Goal: Task Accomplishment & Management: Complete application form

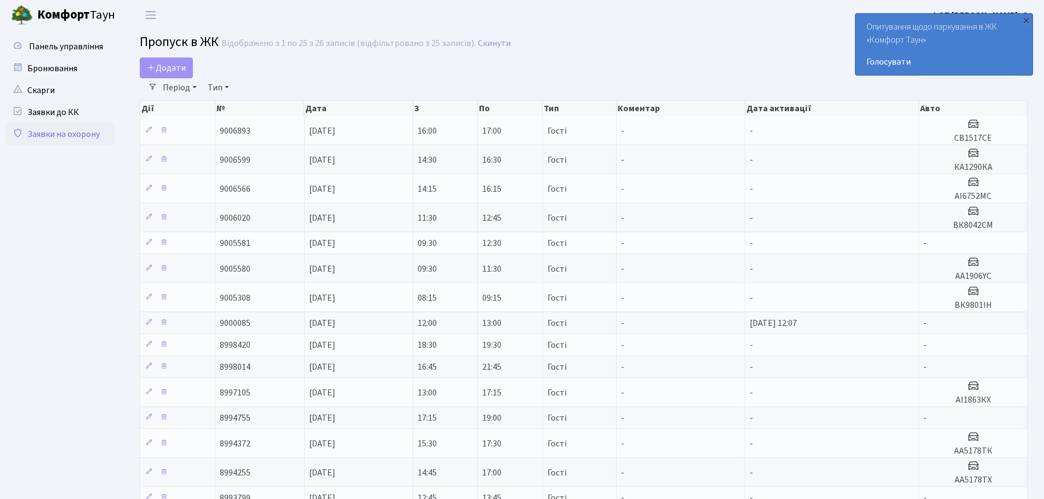
select select "25"
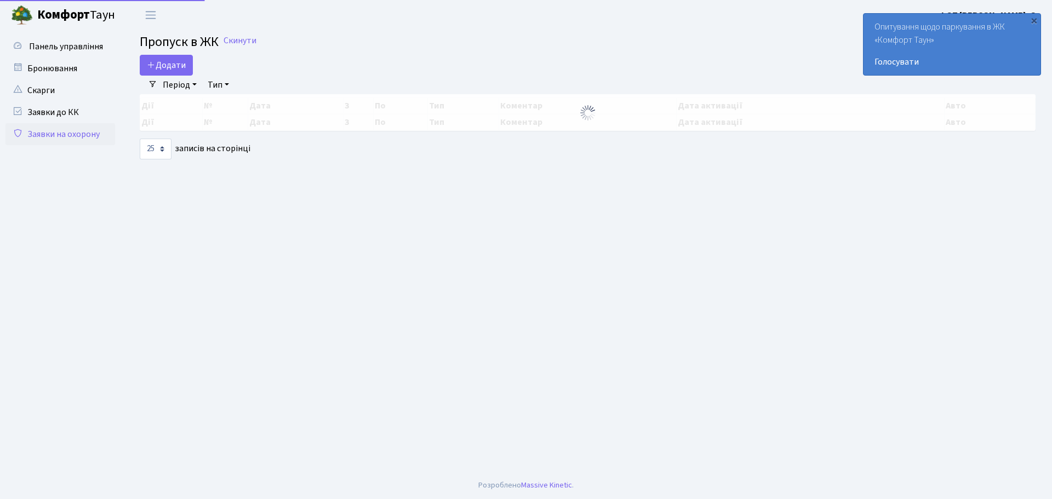
select select "25"
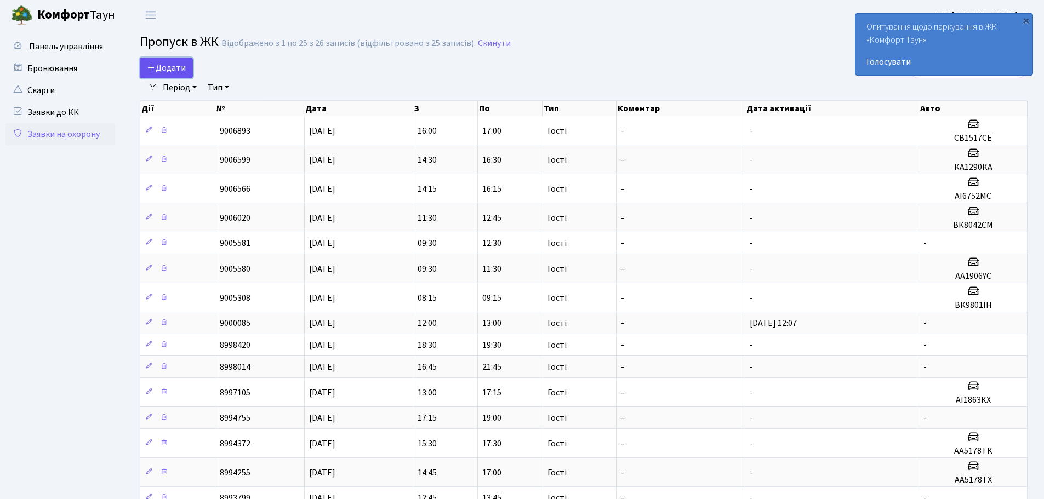
click at [167, 74] on link "Додати" at bounding box center [166, 68] width 53 height 21
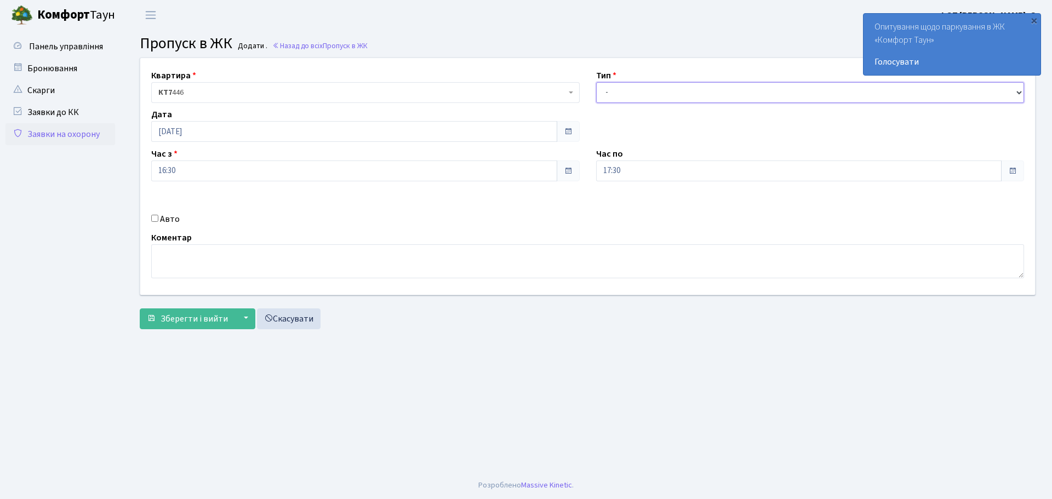
click at [652, 99] on select "- Доставка Таксі Гості Сервіс" at bounding box center [810, 92] width 428 height 21
select select "3"
click at [596, 82] on select "- Доставка Таксі Гості Сервіс" at bounding box center [810, 92] width 428 height 21
click at [153, 224] on div "Авто" at bounding box center [365, 219] width 445 height 13
click at [151, 218] on div "Авто" at bounding box center [365, 219] width 445 height 13
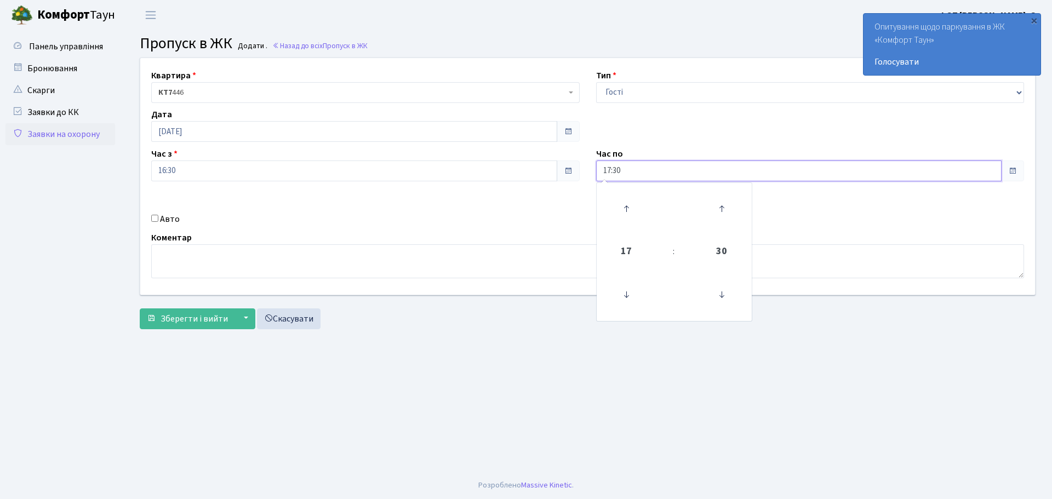
click at [681, 172] on input "17:30" at bounding box center [799, 171] width 406 height 21
type input "20:00"
click at [148, 219] on div "Авто" at bounding box center [365, 219] width 445 height 13
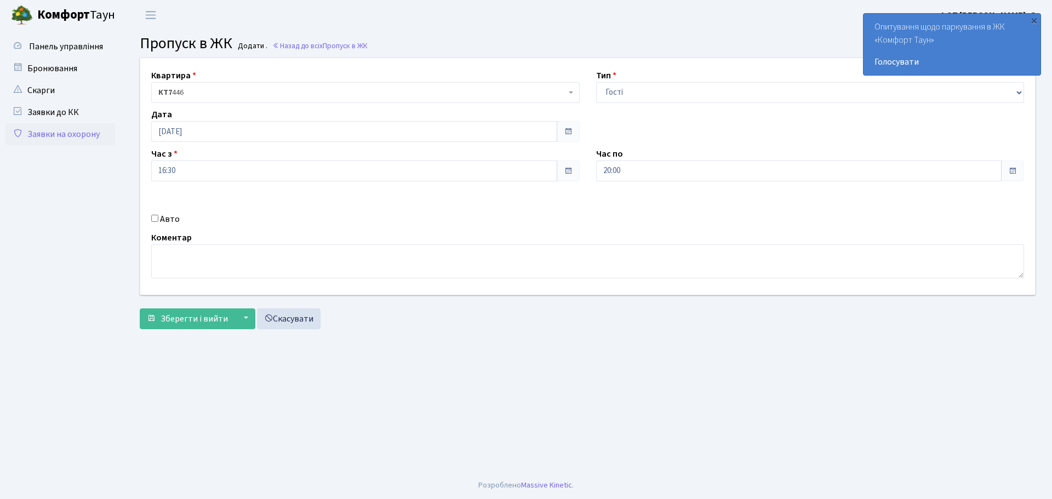
click at [154, 218] on input "Авто" at bounding box center [154, 218] width 7 height 7
checkbox input "true"
type input "F"
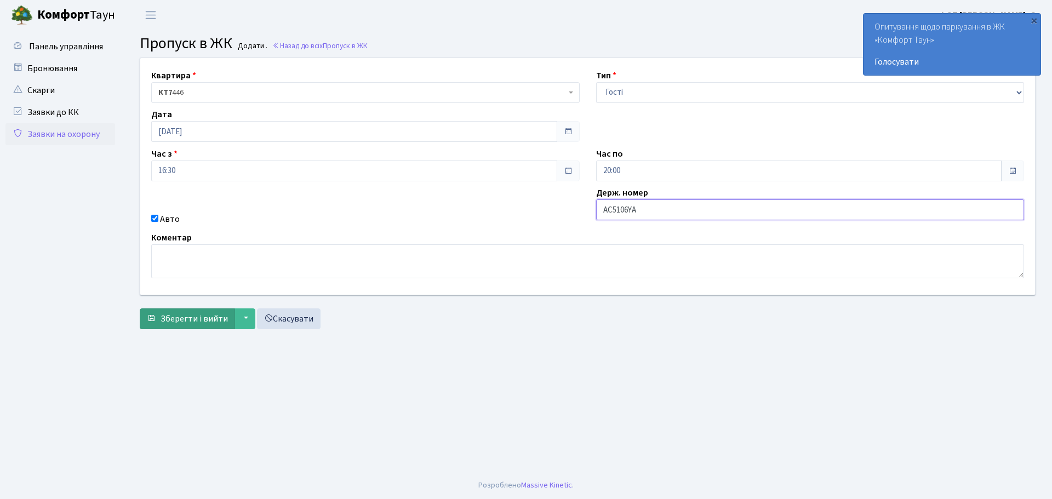
type input "АС5106YA"
click at [217, 315] on span "Зберегти і вийти" at bounding box center [194, 319] width 67 height 12
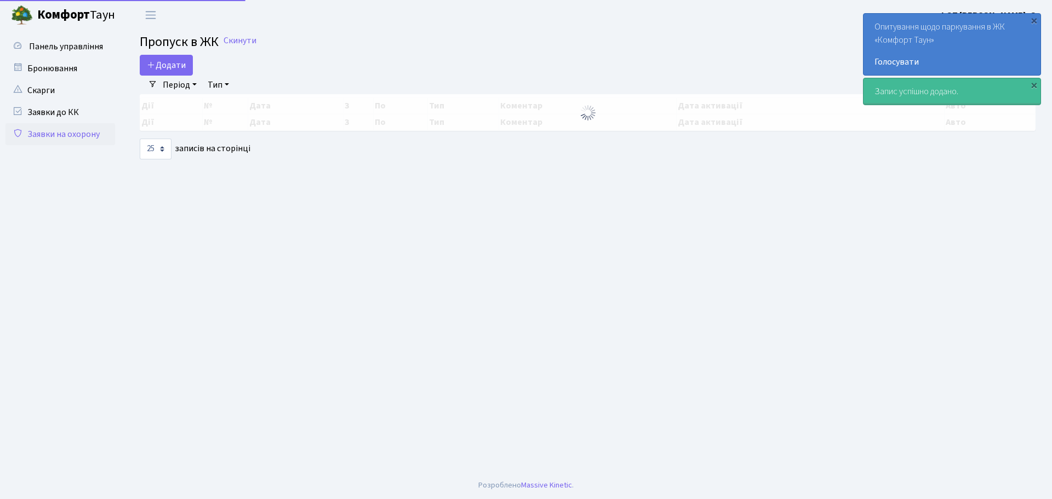
select select "25"
